Goal: Transaction & Acquisition: Purchase product/service

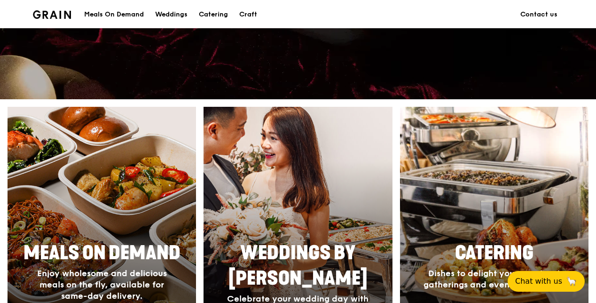
scroll to position [376, 0]
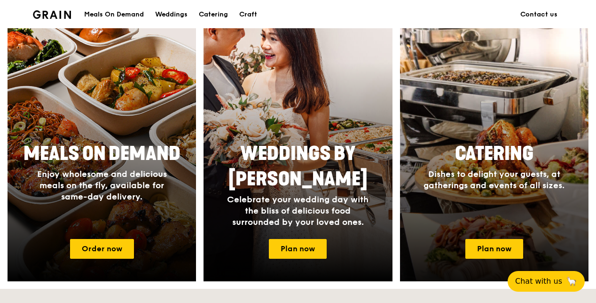
click at [480, 233] on div at bounding box center [494, 144] width 207 height 301
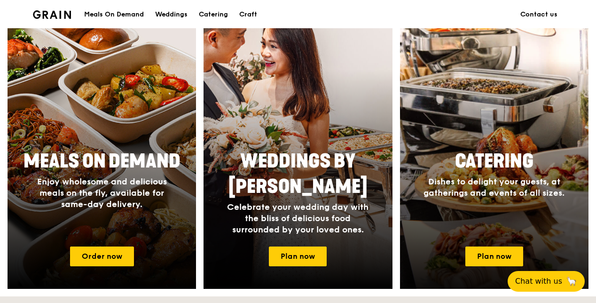
scroll to position [366, 0]
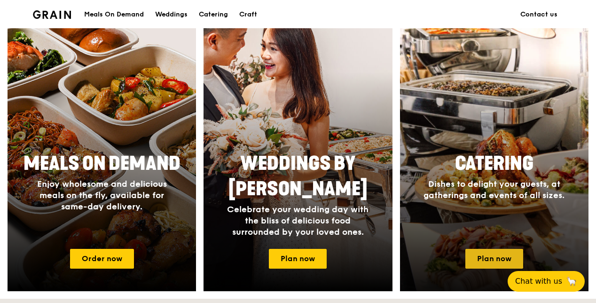
click at [496, 252] on link "Plan now" at bounding box center [495, 259] width 58 height 20
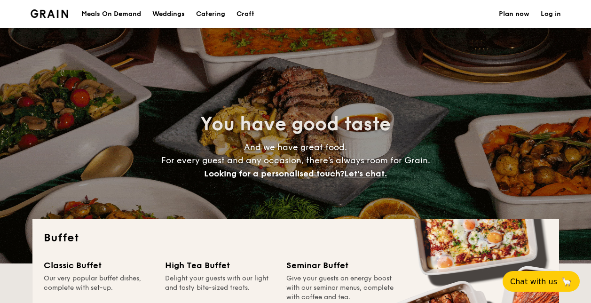
select select
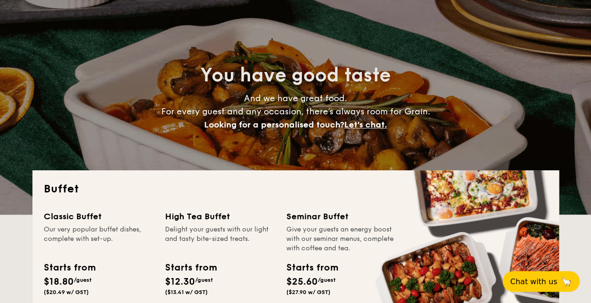
scroll to position [141, 0]
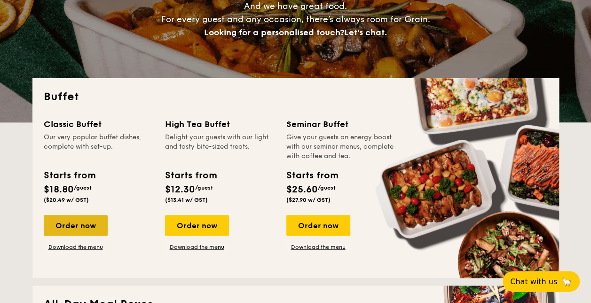
click at [58, 224] on div "Order now" at bounding box center [76, 225] width 64 height 21
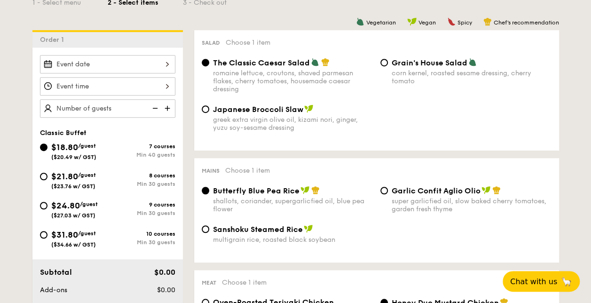
scroll to position [188, 0]
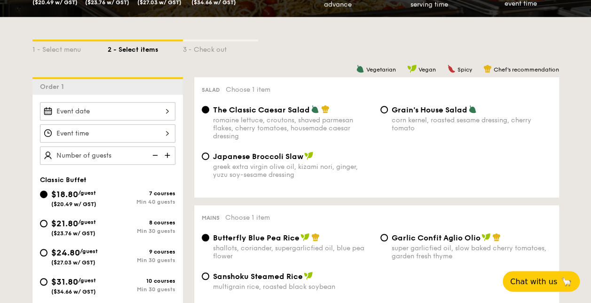
select select
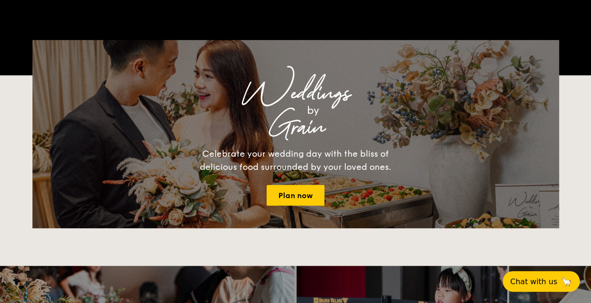
scroll to position [141, 0]
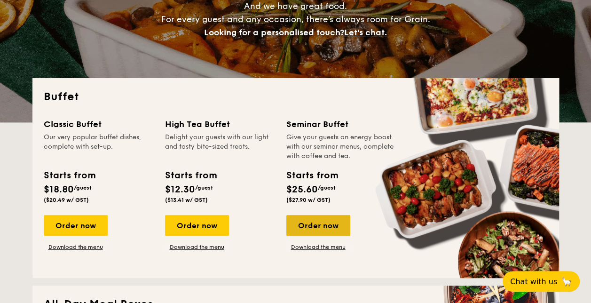
click at [331, 220] on div "Order now" at bounding box center [318, 225] width 64 height 21
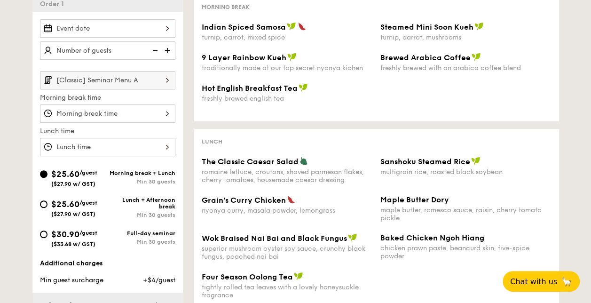
scroll to position [282, 0]
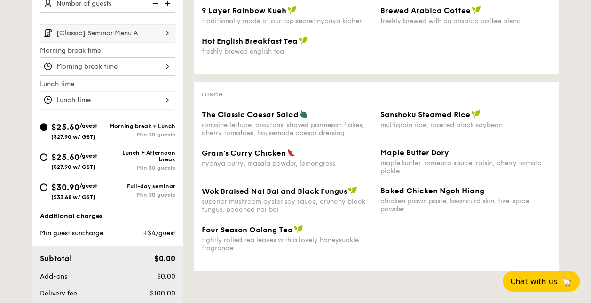
select select
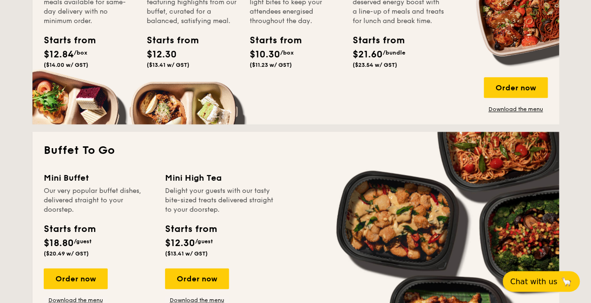
scroll to position [517, 0]
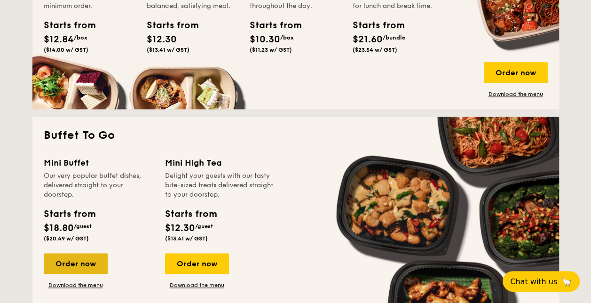
click at [87, 268] on div "Order now" at bounding box center [76, 263] width 64 height 21
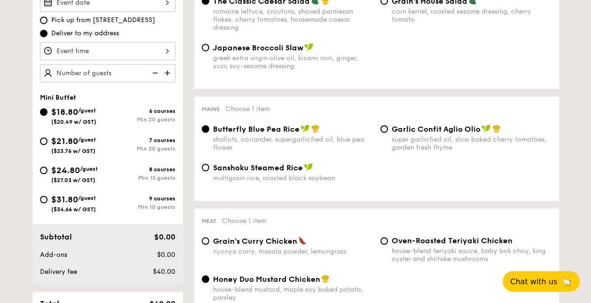
scroll to position [282, 0]
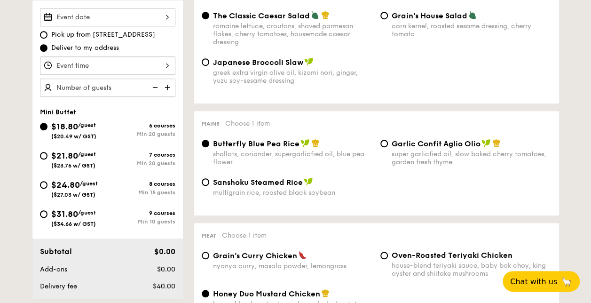
select select
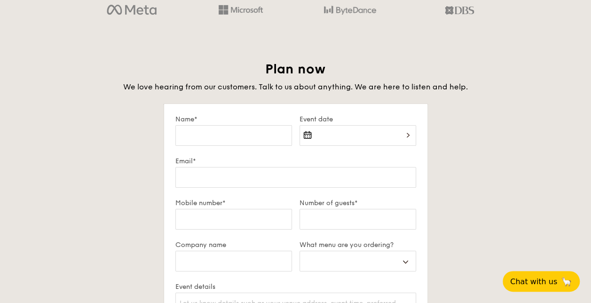
scroll to position [1573, 0]
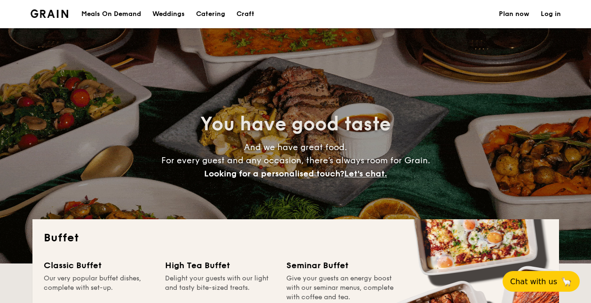
select select
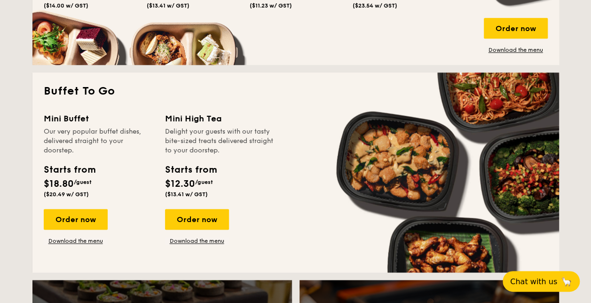
scroll to position [564, 0]
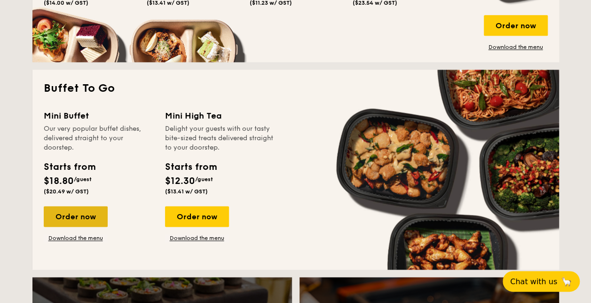
click at [88, 220] on div "Order now" at bounding box center [76, 216] width 64 height 21
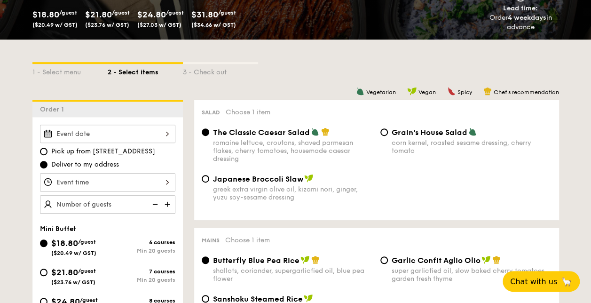
scroll to position [188, 0]
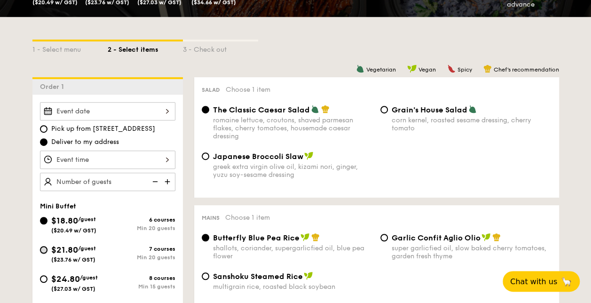
click at [45, 251] on input "$21.80 /guest ($23.76 w/ GST) 7 courses Min 20 guests" at bounding box center [44, 250] width 8 height 8
radio input "true"
radio input "false"
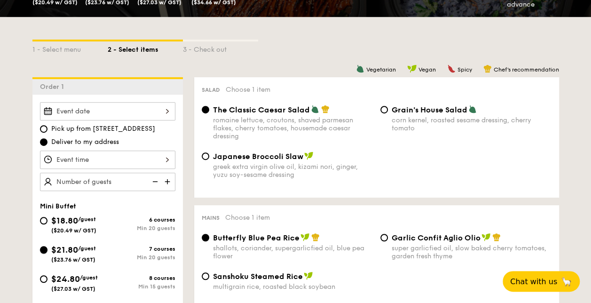
radio input "true"
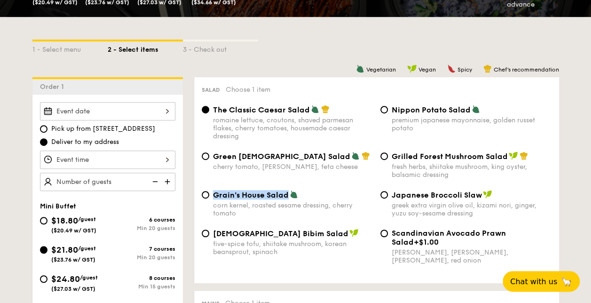
drag, startPoint x: 210, startPoint y: 196, endPoint x: 287, endPoint y: 199, distance: 77.2
click at [287, 199] on div "Grain's House Salad corn kernel, roasted sesame dressing, cherry tomato" at bounding box center [287, 203] width 179 height 27
copy span "Grain's House Salad"
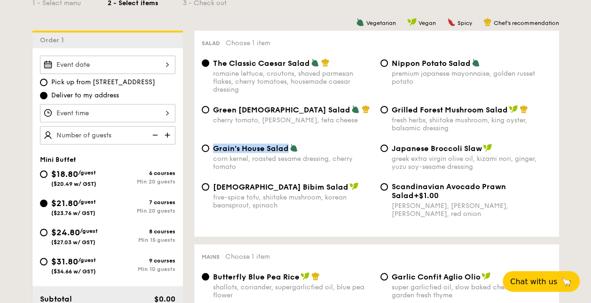
scroll to position [329, 0]
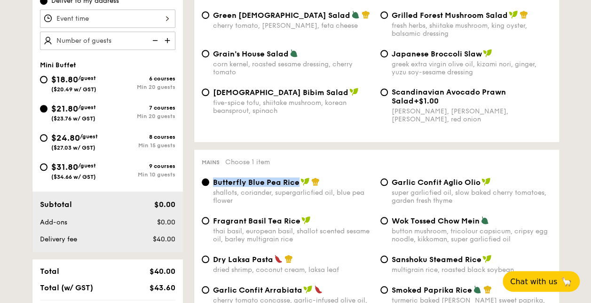
drag, startPoint x: 214, startPoint y: 181, endPoint x: 298, endPoint y: 186, distance: 84.8
click at [298, 186] on div "Butterfly Blue Pea Rice" at bounding box center [293, 181] width 160 height 9
copy span "Butterfly Blue Pea Rice"
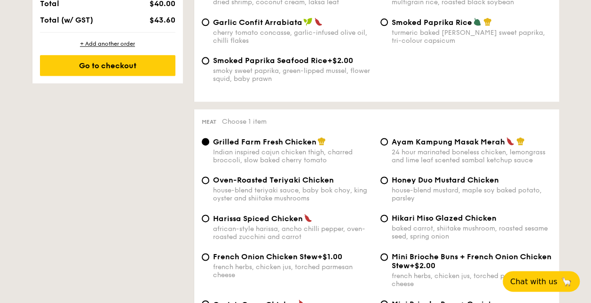
scroll to position [611, 0]
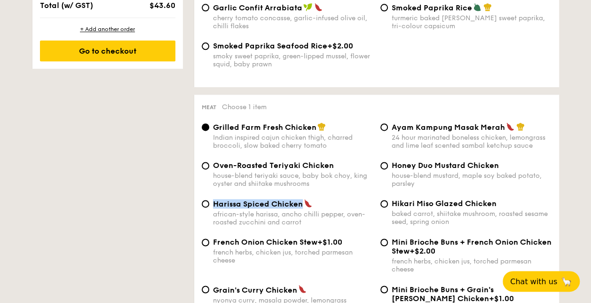
drag, startPoint x: 214, startPoint y: 207, endPoint x: 302, endPoint y: 210, distance: 88.5
click at [302, 208] on div "Harissa Spiced Chicken" at bounding box center [293, 203] width 160 height 9
copy span "Harissa Spiced Chicken"
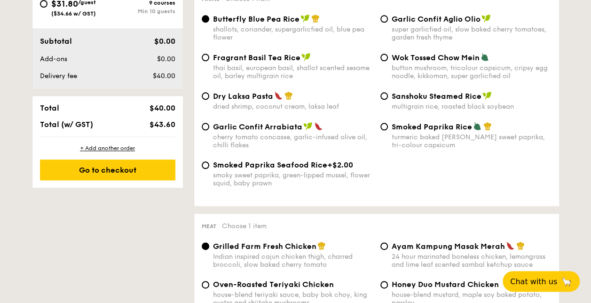
scroll to position [257, 0]
